Goal: Information Seeking & Learning: Find specific fact

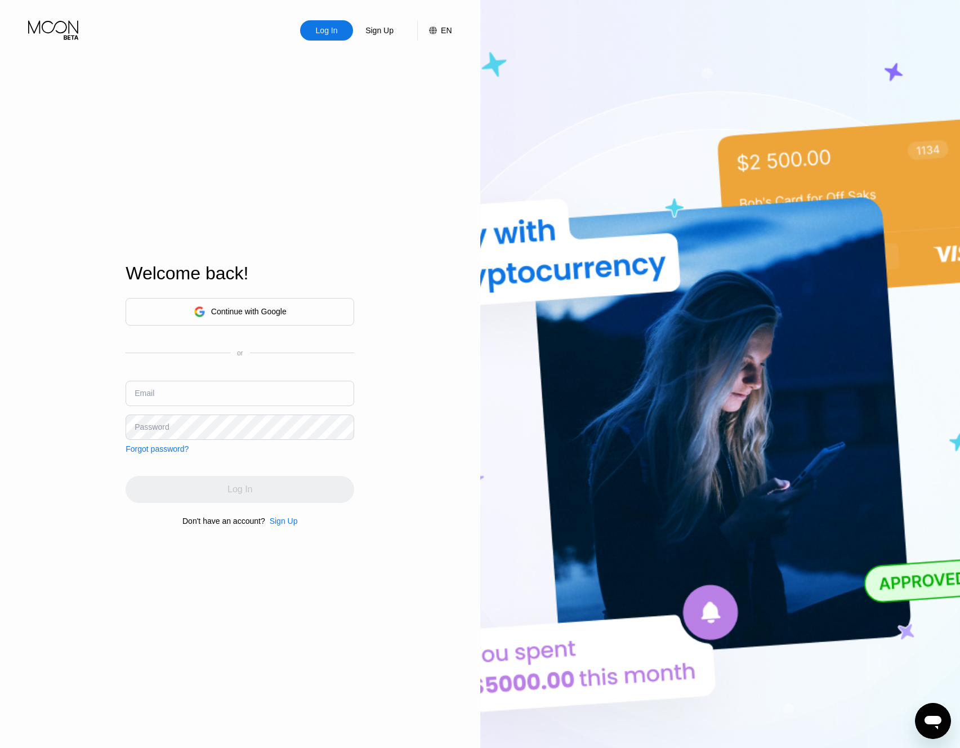
click at [269, 387] on input "text" at bounding box center [240, 393] width 229 height 25
type input "wattymelon@gmail.com"
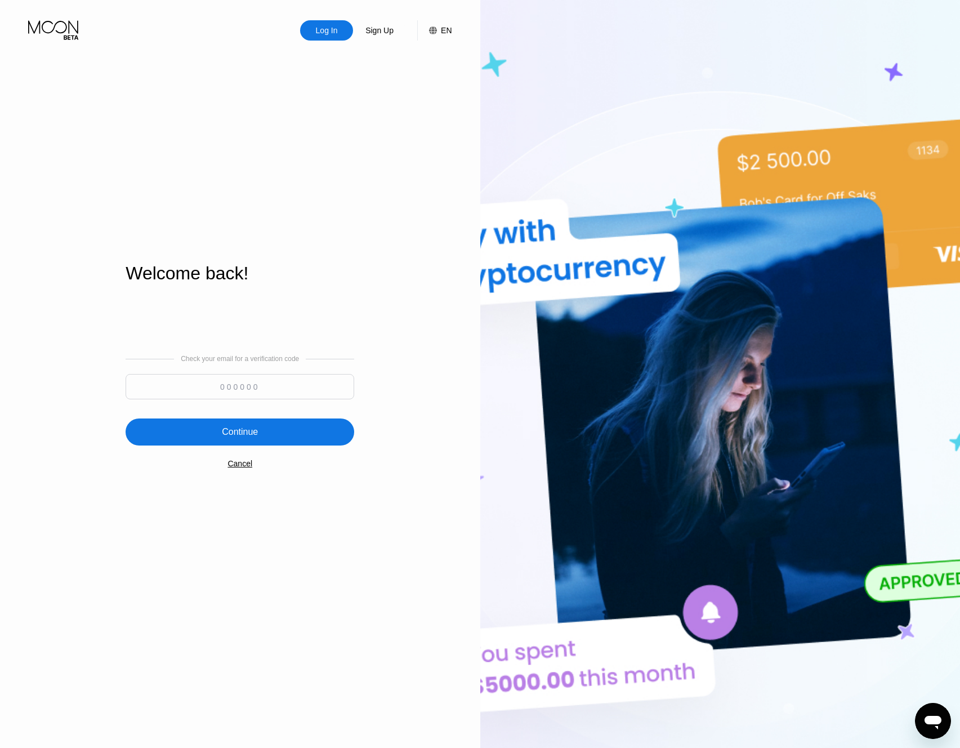
click at [216, 381] on input at bounding box center [240, 386] width 229 height 25
type input "127657"
click at [236, 433] on div "Continue" at bounding box center [240, 431] width 36 height 11
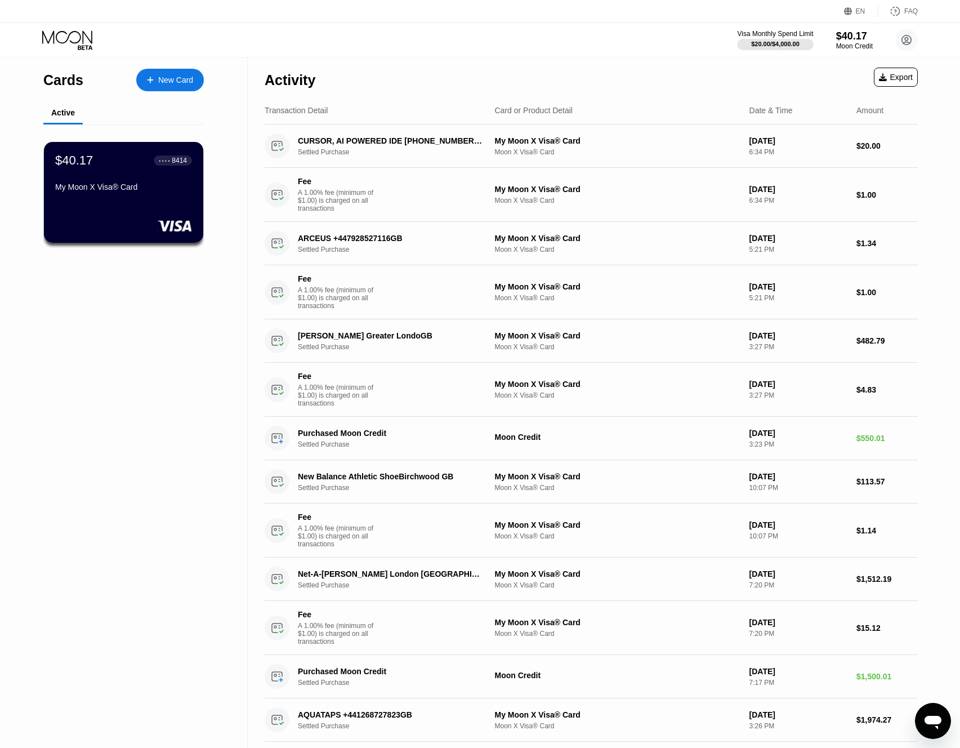
click at [68, 43] on icon at bounding box center [68, 40] width 52 height 20
click at [911, 41] on circle at bounding box center [906, 40] width 23 height 23
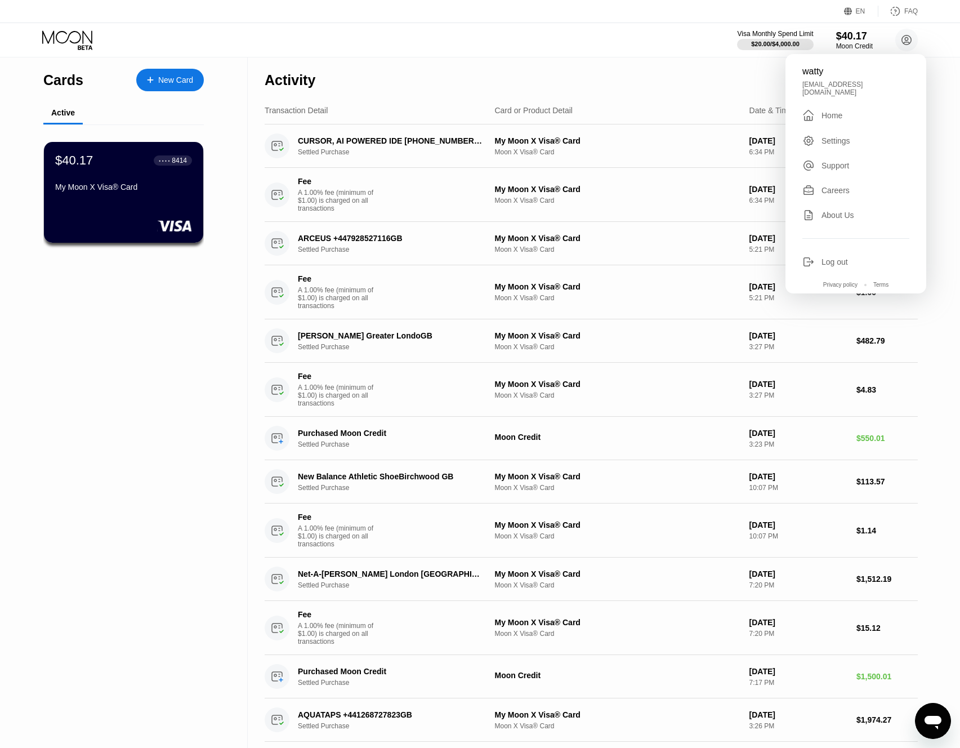
click at [948, 333] on div "Cards New Card Active $40.17 ● ● ● ● 8414 My Moon X Visa® Card Activity Export …" at bounding box center [480, 597] width 960 height 1081
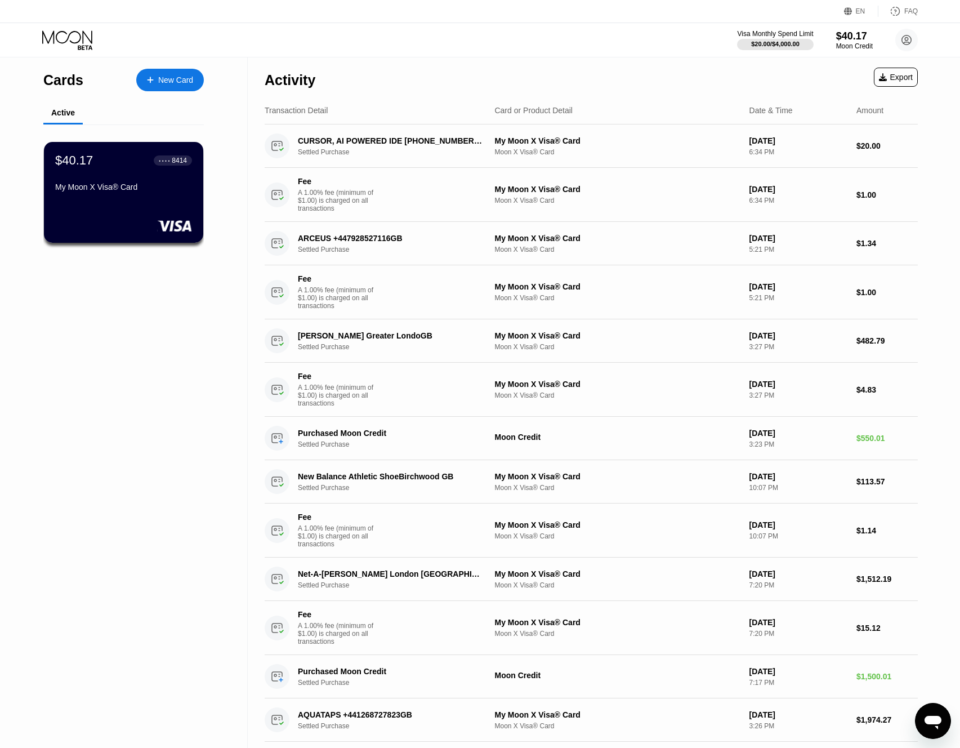
click at [930, 721] on icon "Open messaging window" at bounding box center [933, 723] width 17 height 14
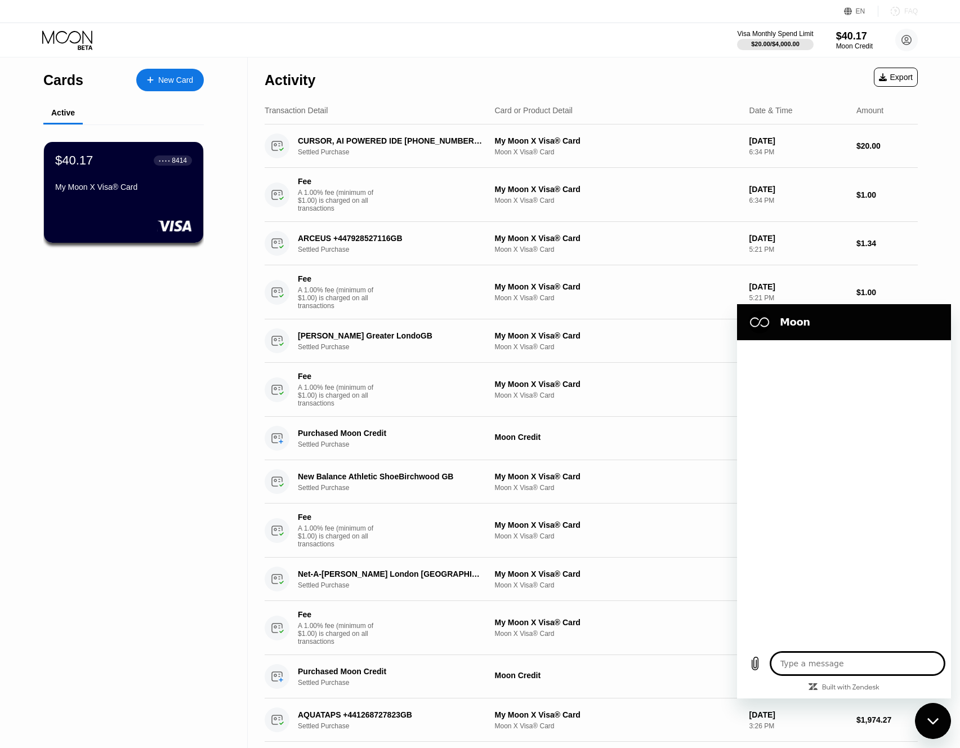
click at [904, 11] on div "FAQ" at bounding box center [911, 11] width 14 height 8
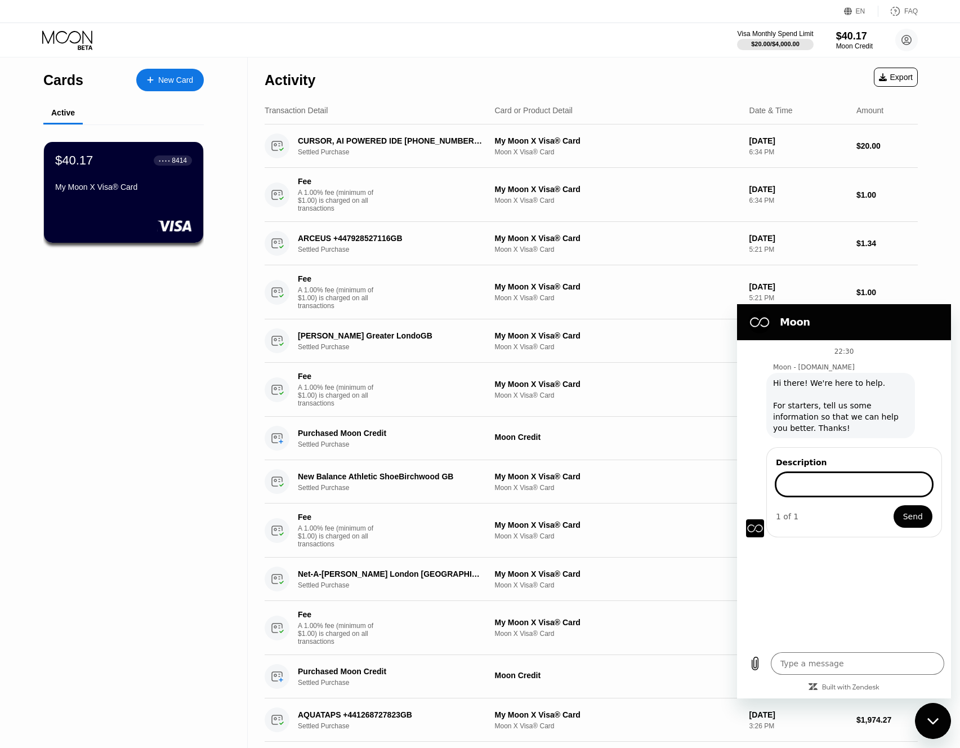
click at [938, 721] on icon "Close messaging window" at bounding box center [934, 720] width 12 height 7
type textarea "x"
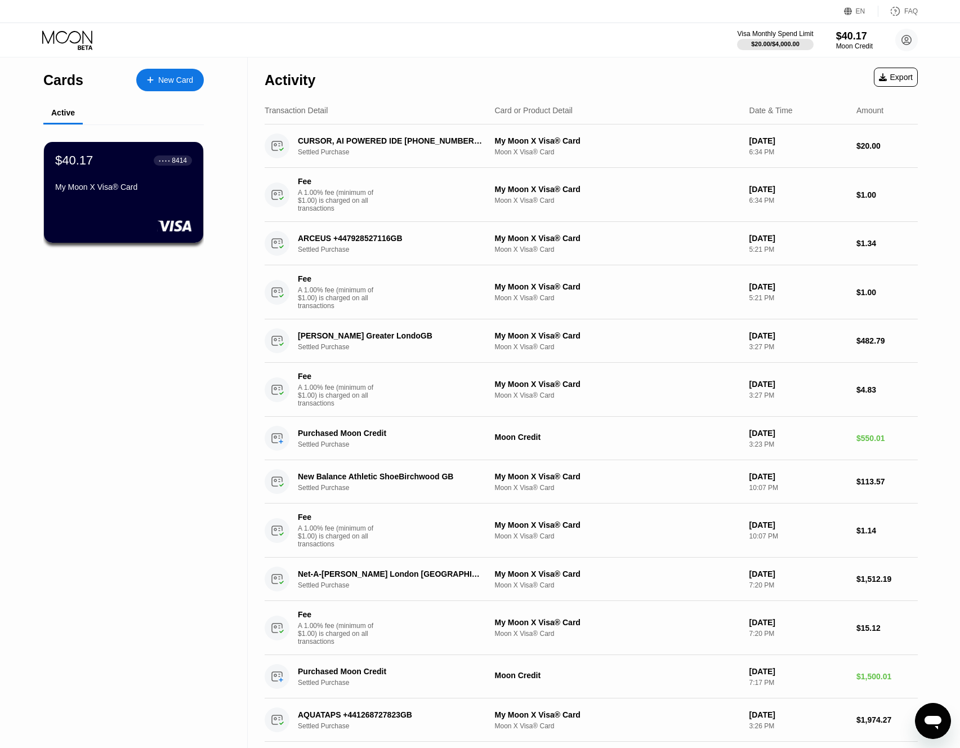
click at [68, 46] on icon at bounding box center [68, 40] width 52 height 20
click at [72, 44] on icon at bounding box center [68, 40] width 52 height 20
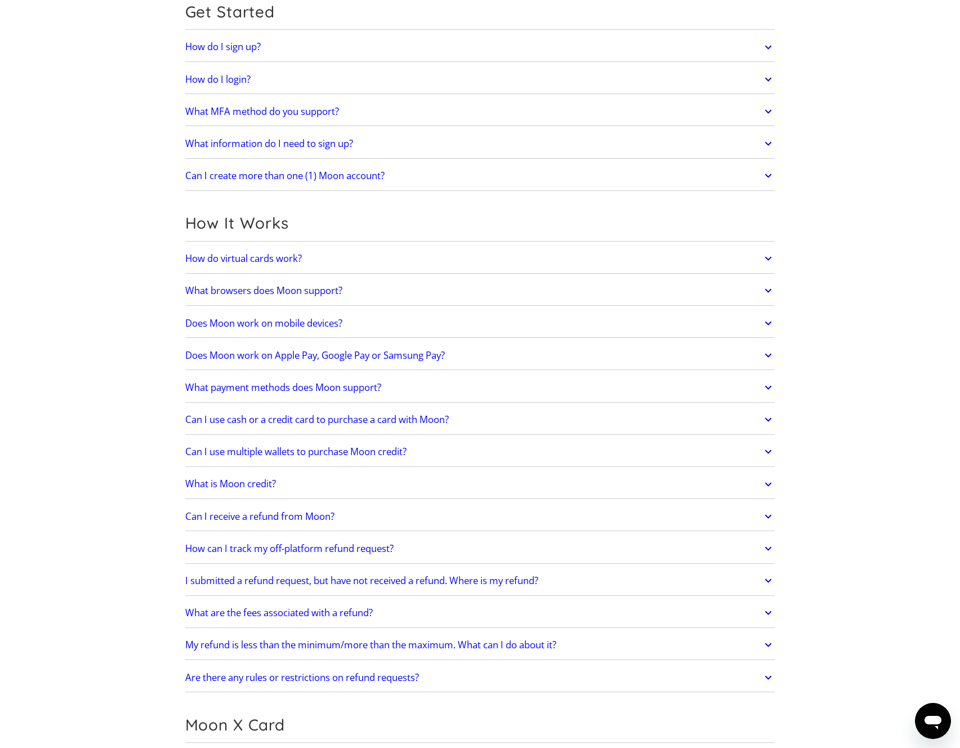
scroll to position [130, 0]
click at [398, 353] on h2 "Does Moon work on Apple Pay, Google Pay or Samsung Pay?" at bounding box center [315, 353] width 260 height 11
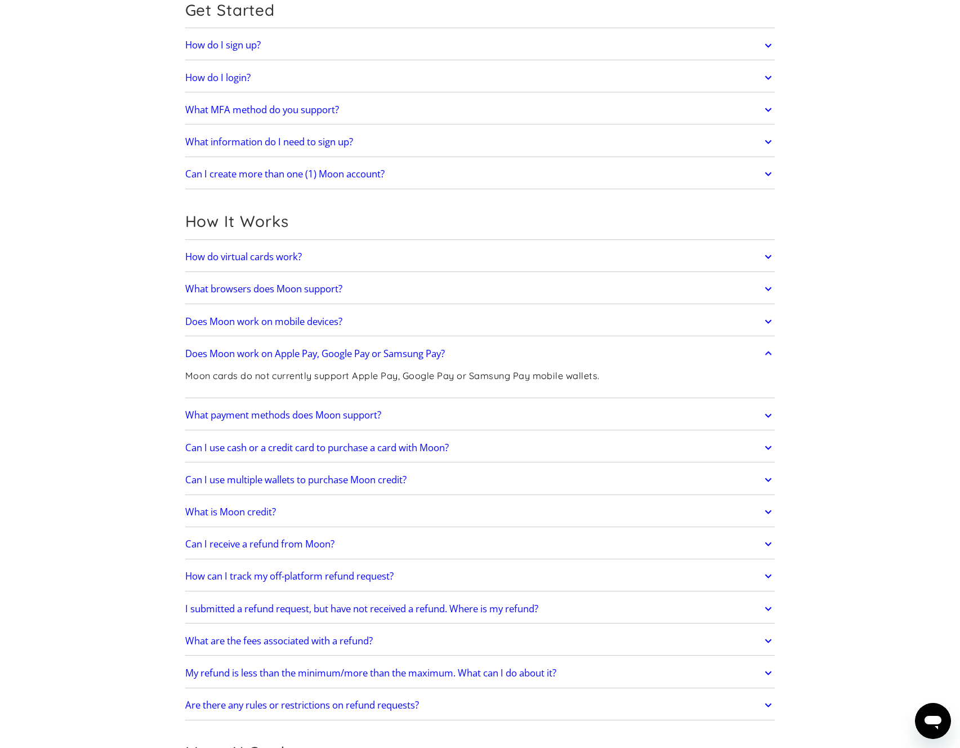
click at [370, 375] on p "Moon cards do not currently support Apple Pay, Google Pay or Samsung Pay mobile…" at bounding box center [392, 376] width 415 height 14
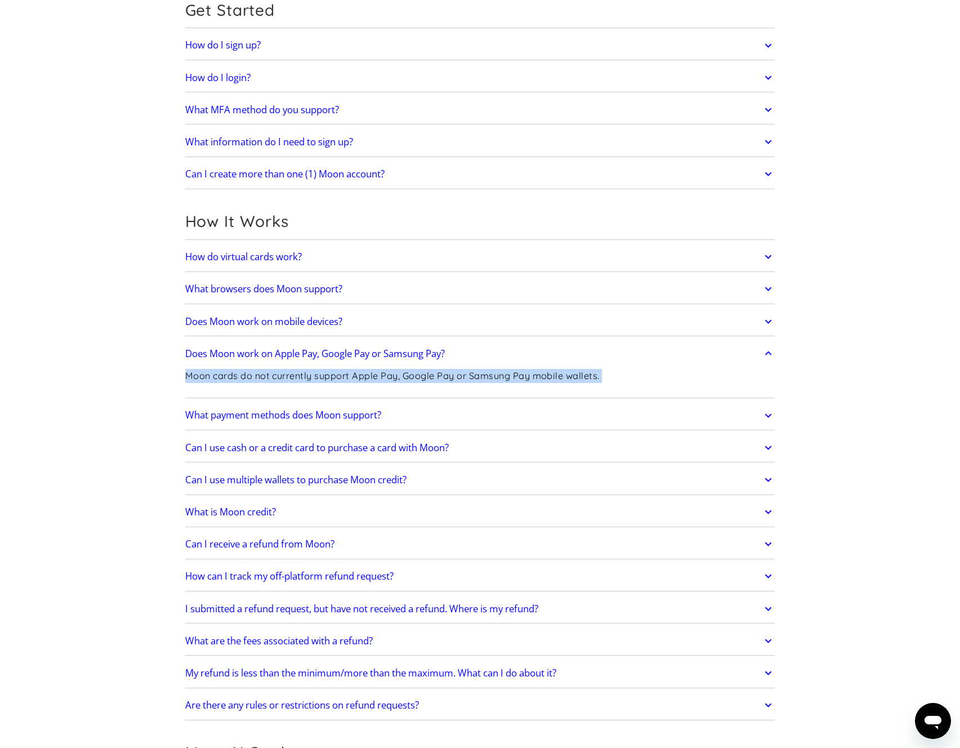
click at [370, 375] on p "Moon cards do not currently support Apple Pay, Google Pay or Samsung Pay mobile…" at bounding box center [392, 376] width 415 height 14
click at [405, 376] on p "Moon cards do not currently support Apple Pay, Google Pay or Samsung Pay mobile…" at bounding box center [392, 376] width 415 height 14
